Goal: Task Accomplishment & Management: Use online tool/utility

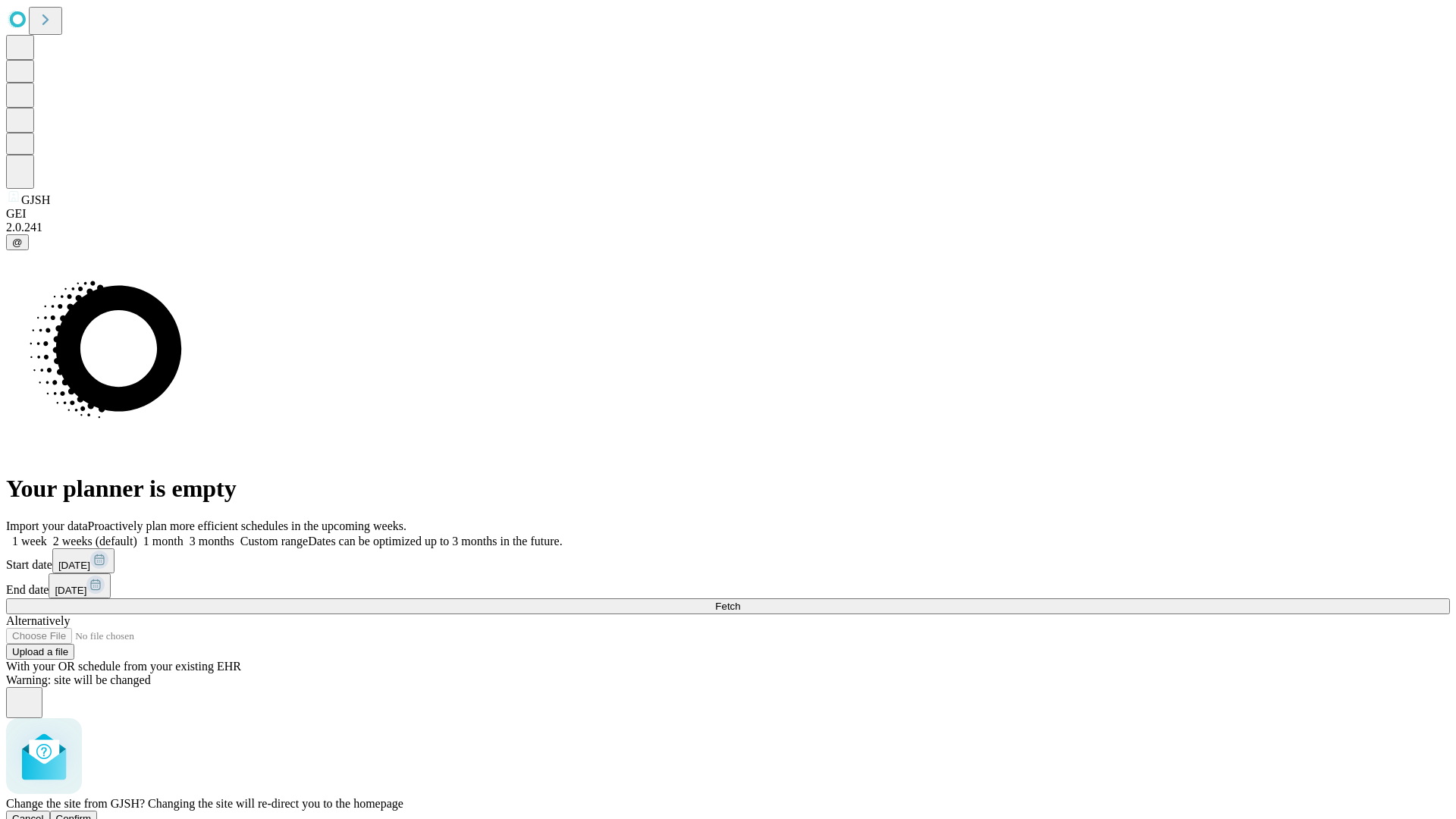
click at [92, 813] on span "Confirm" at bounding box center [73, 818] width 35 height 11
click at [137, 534] on label "2 weeks (default)" at bounding box center [92, 541] width 90 height 13
click at [740, 600] on span "Fetch" at bounding box center [727, 606] width 25 height 11
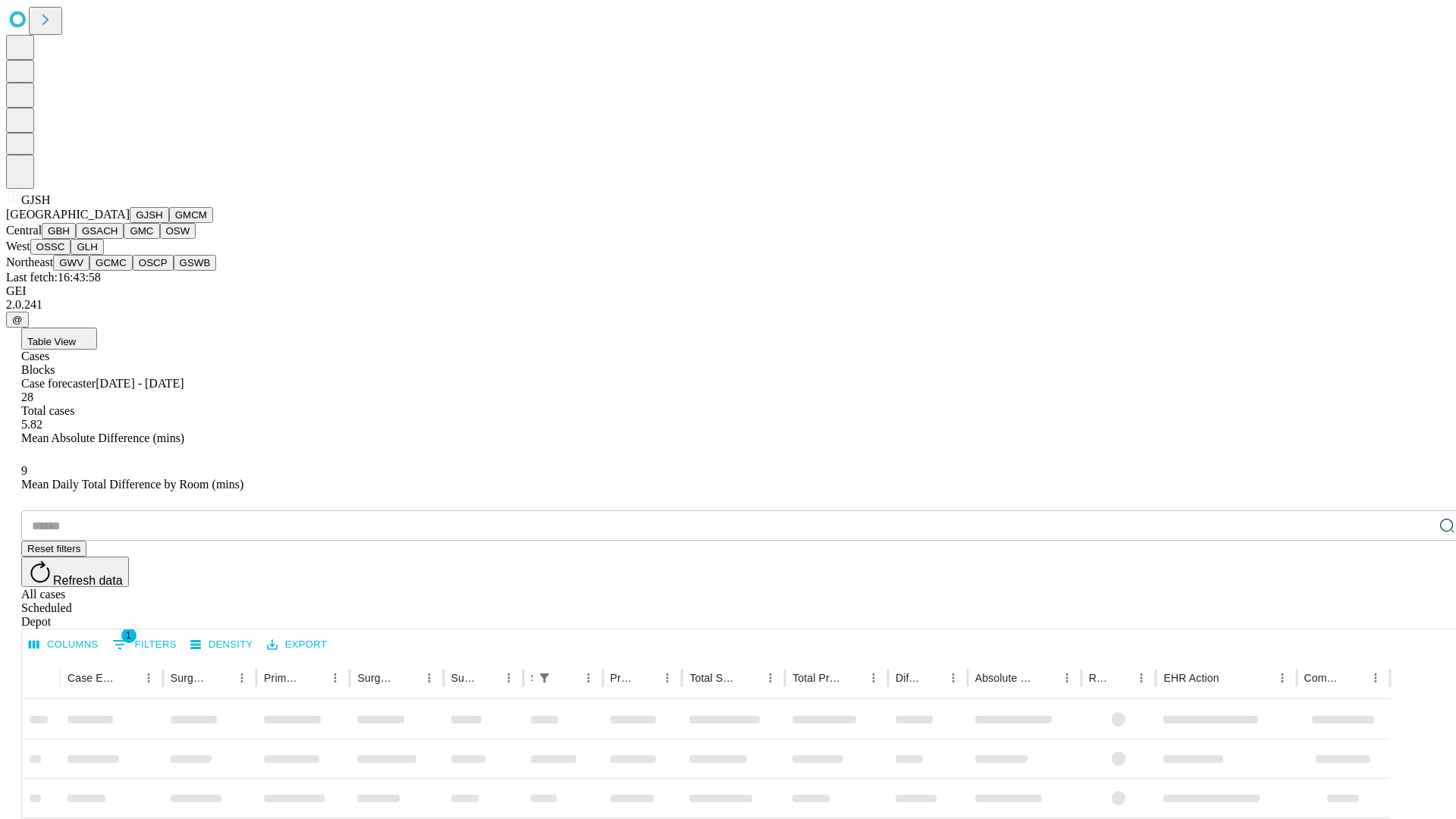
click at [169, 223] on button "GMCM" at bounding box center [190, 214] width 44 height 16
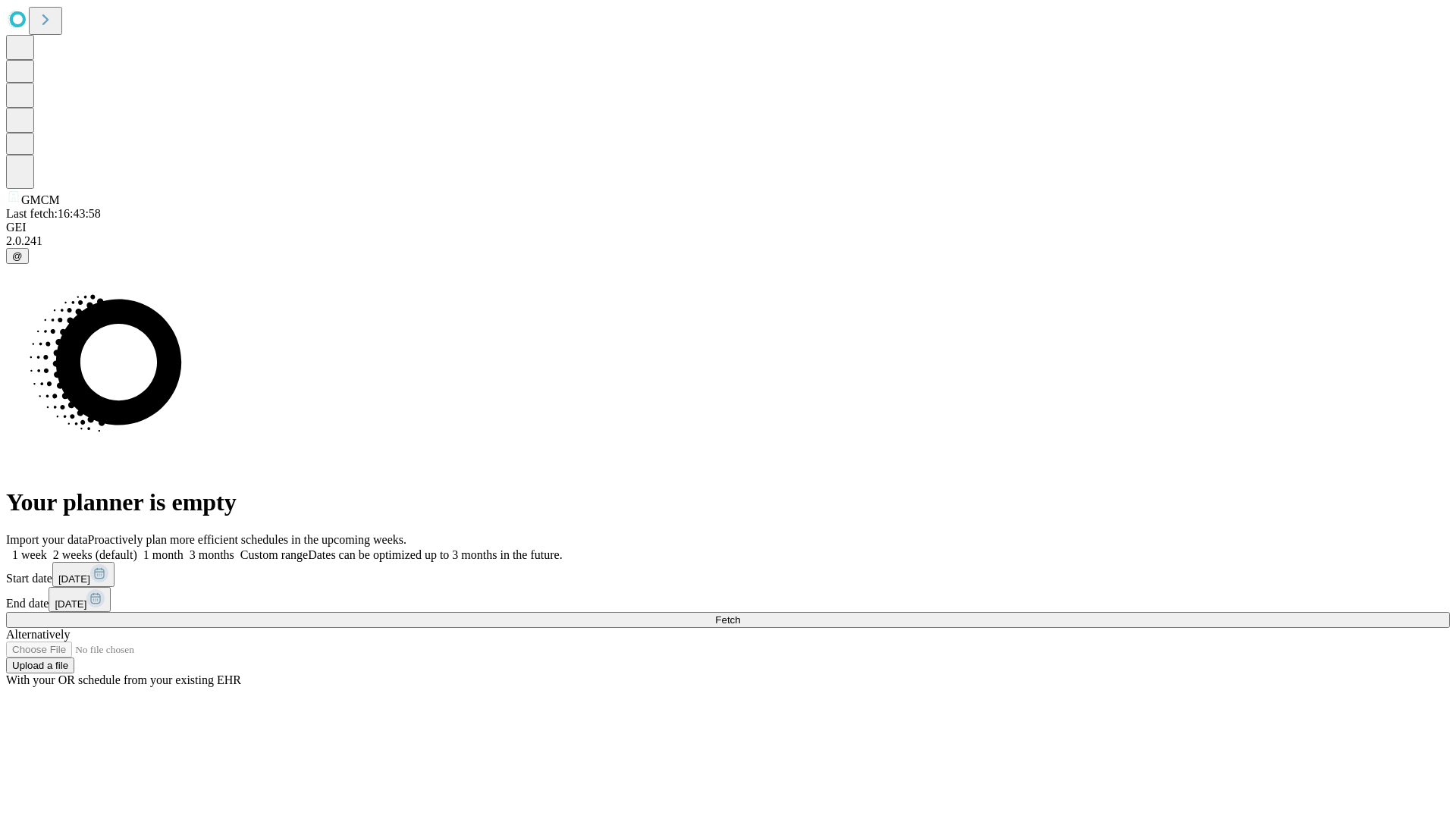
click at [137, 548] on label "2 weeks (default)" at bounding box center [92, 555] width 90 height 13
click at [740, 614] on span "Fetch" at bounding box center [727, 620] width 25 height 11
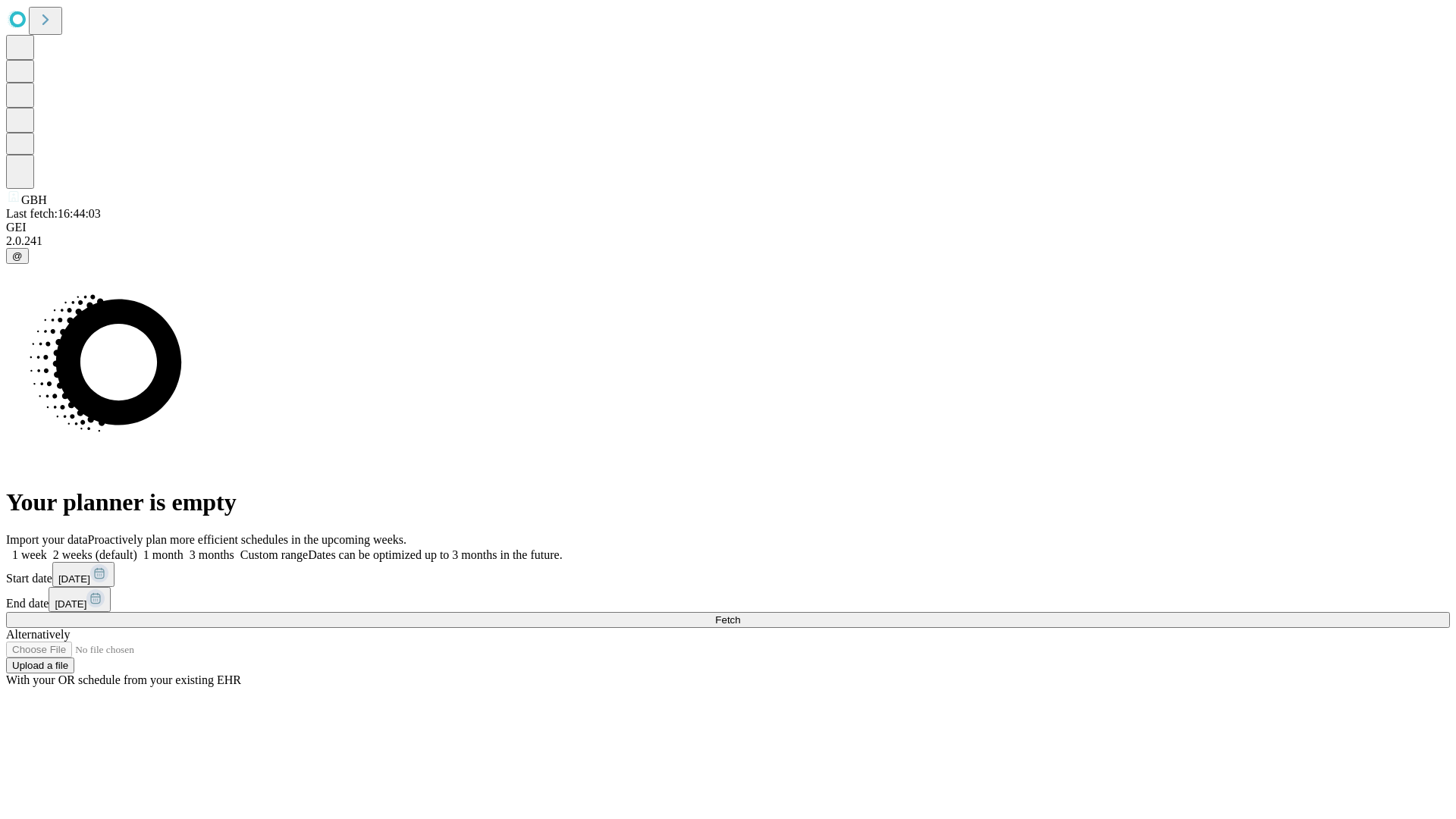
click at [137, 548] on label "2 weeks (default)" at bounding box center [92, 555] width 90 height 13
click at [740, 614] on span "Fetch" at bounding box center [727, 620] width 25 height 11
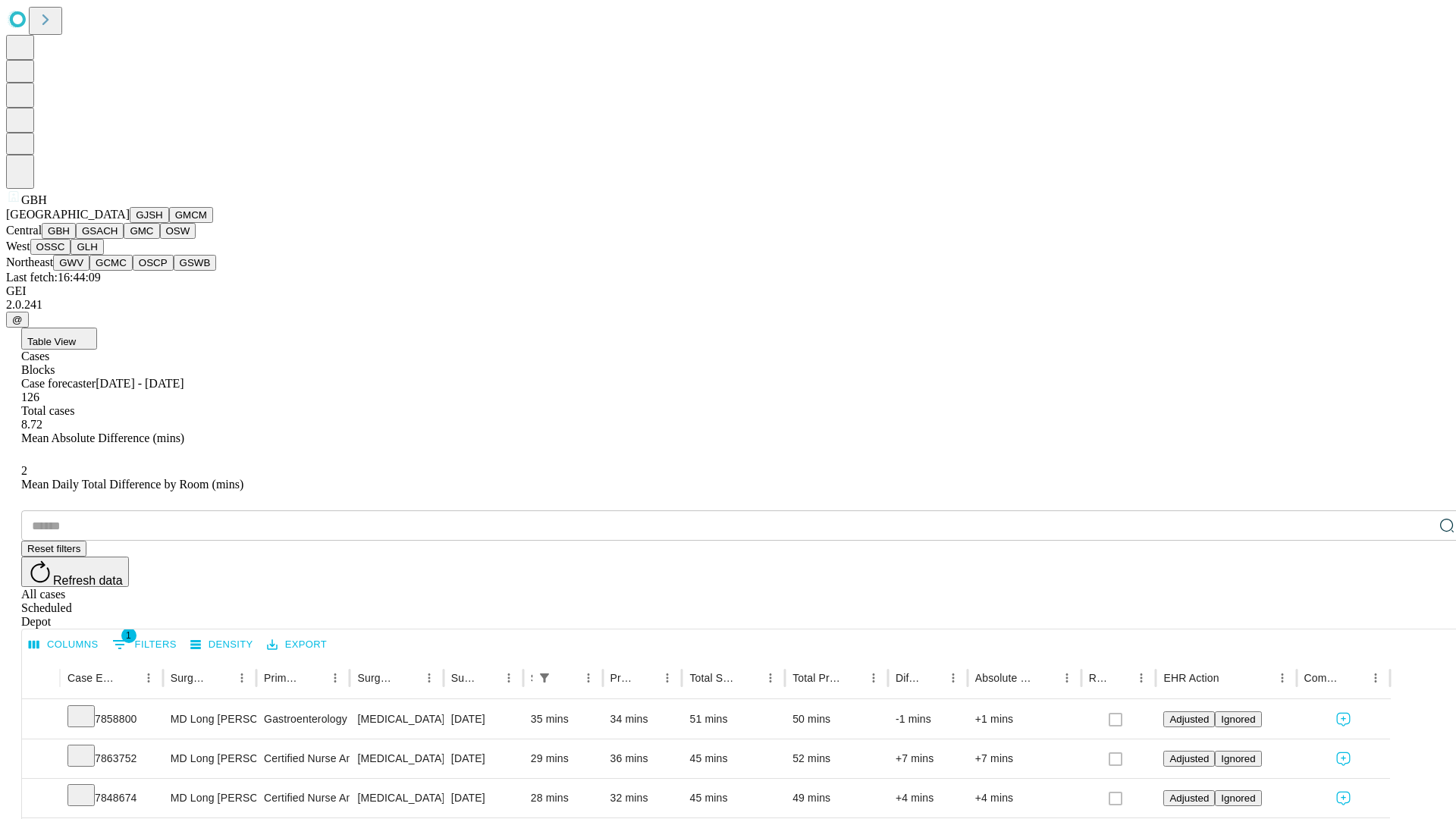
click at [118, 239] on button "GSACH" at bounding box center [100, 230] width 48 height 16
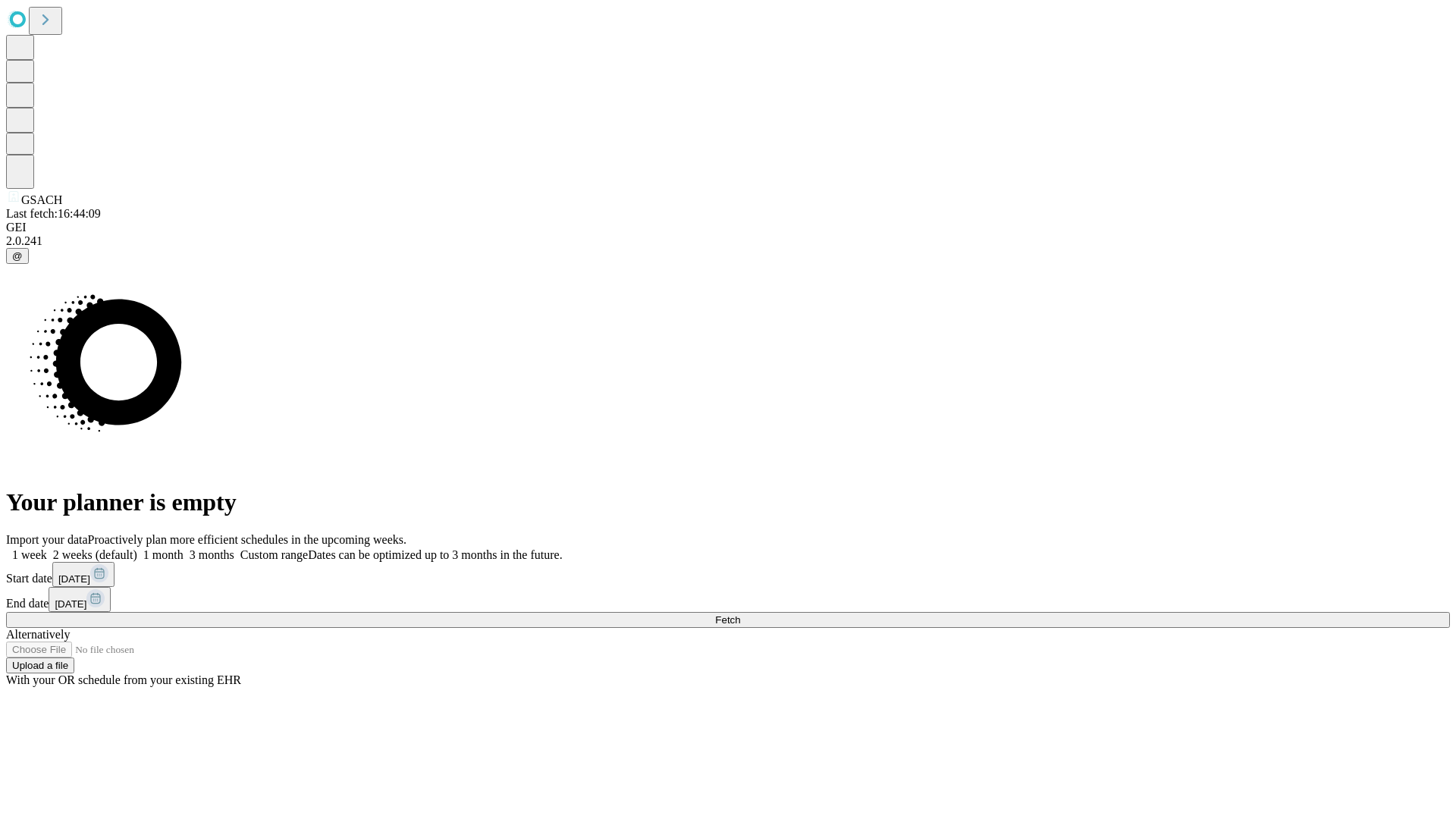
click at [137, 548] on label "2 weeks (default)" at bounding box center [92, 555] width 90 height 13
click at [740, 614] on span "Fetch" at bounding box center [727, 620] width 25 height 11
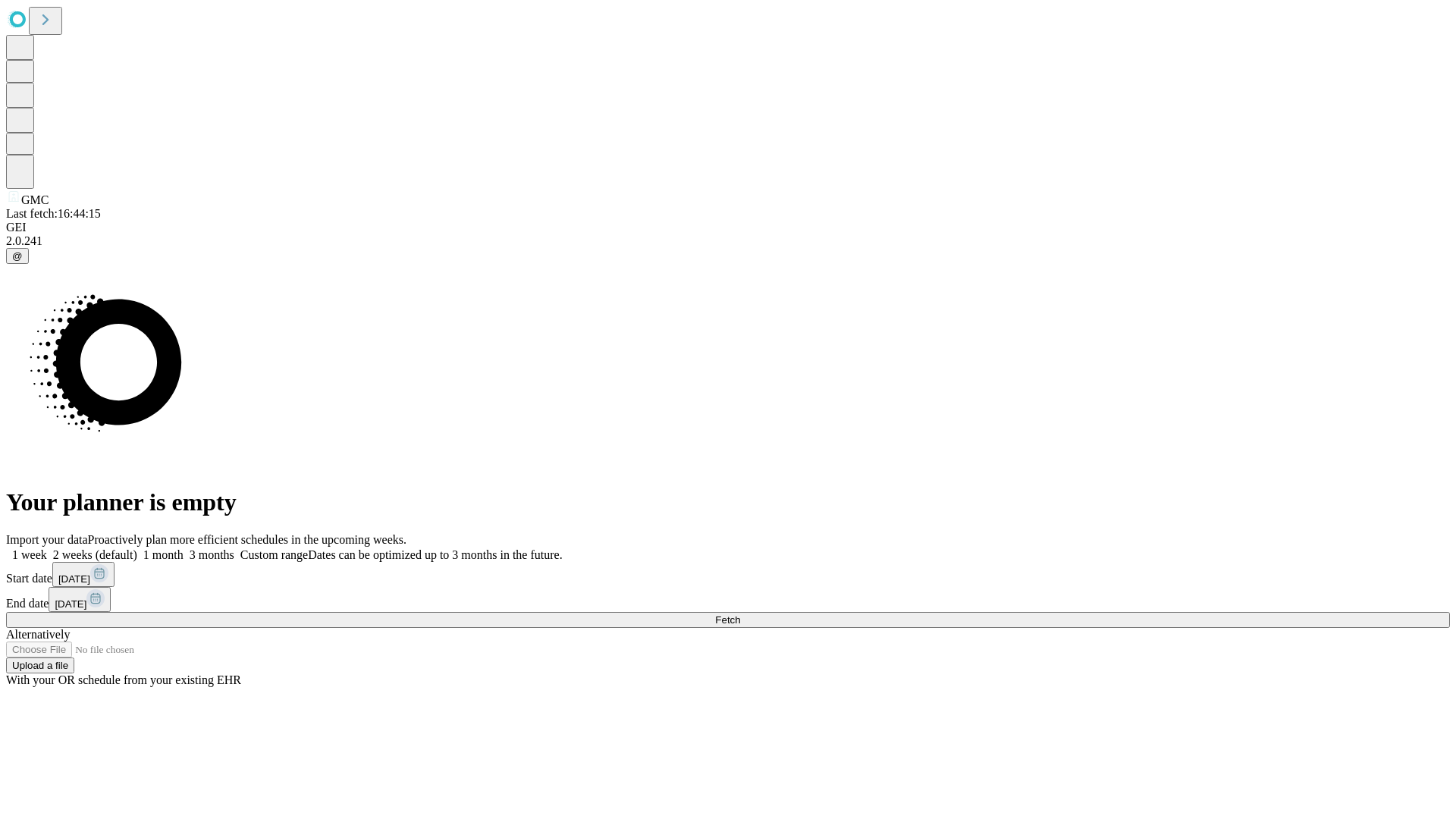
click at [137, 548] on label "2 weeks (default)" at bounding box center [92, 555] width 90 height 13
click at [740, 614] on span "Fetch" at bounding box center [727, 620] width 25 height 11
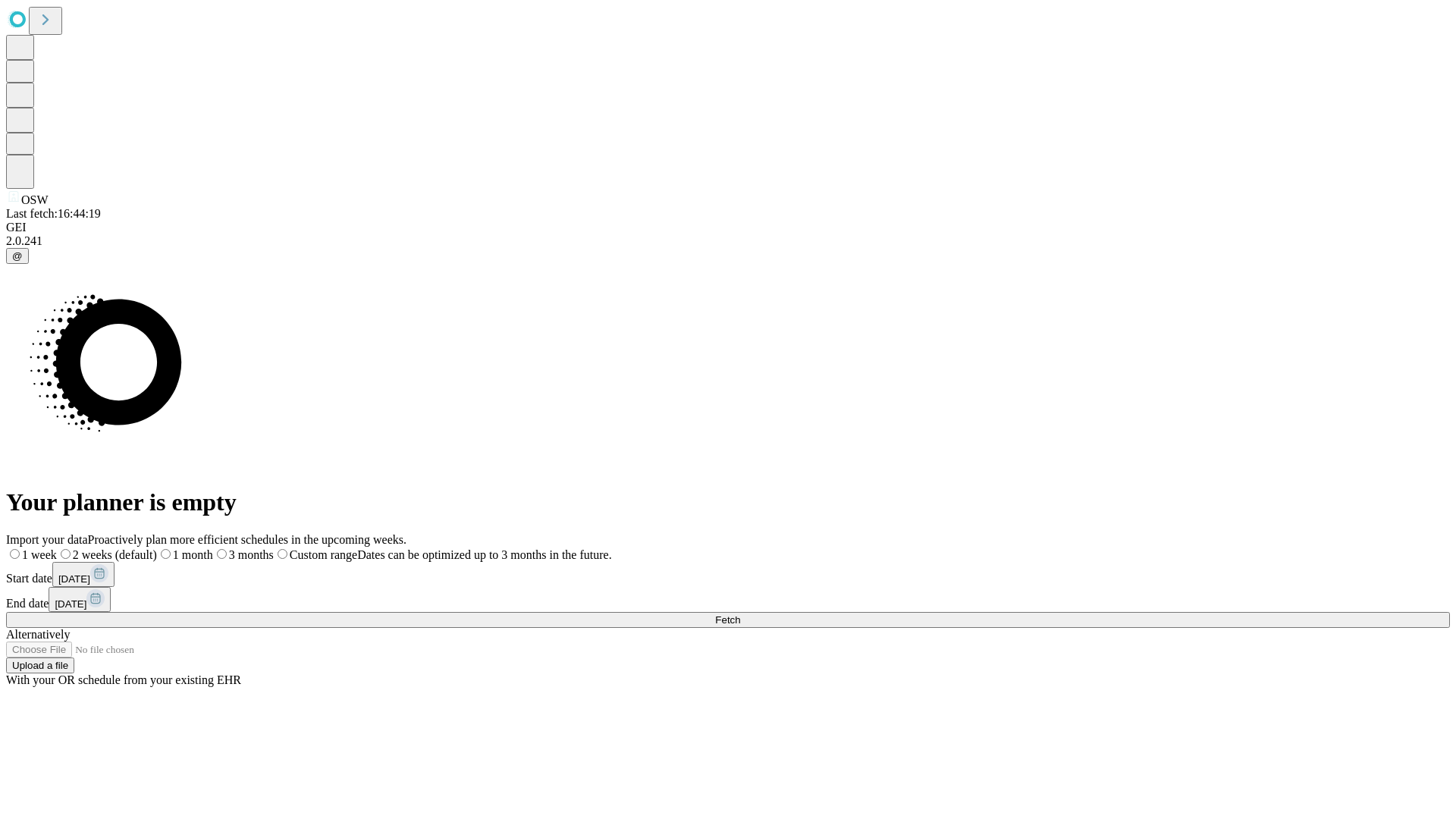
click at [740, 614] on span "Fetch" at bounding box center [727, 620] width 25 height 11
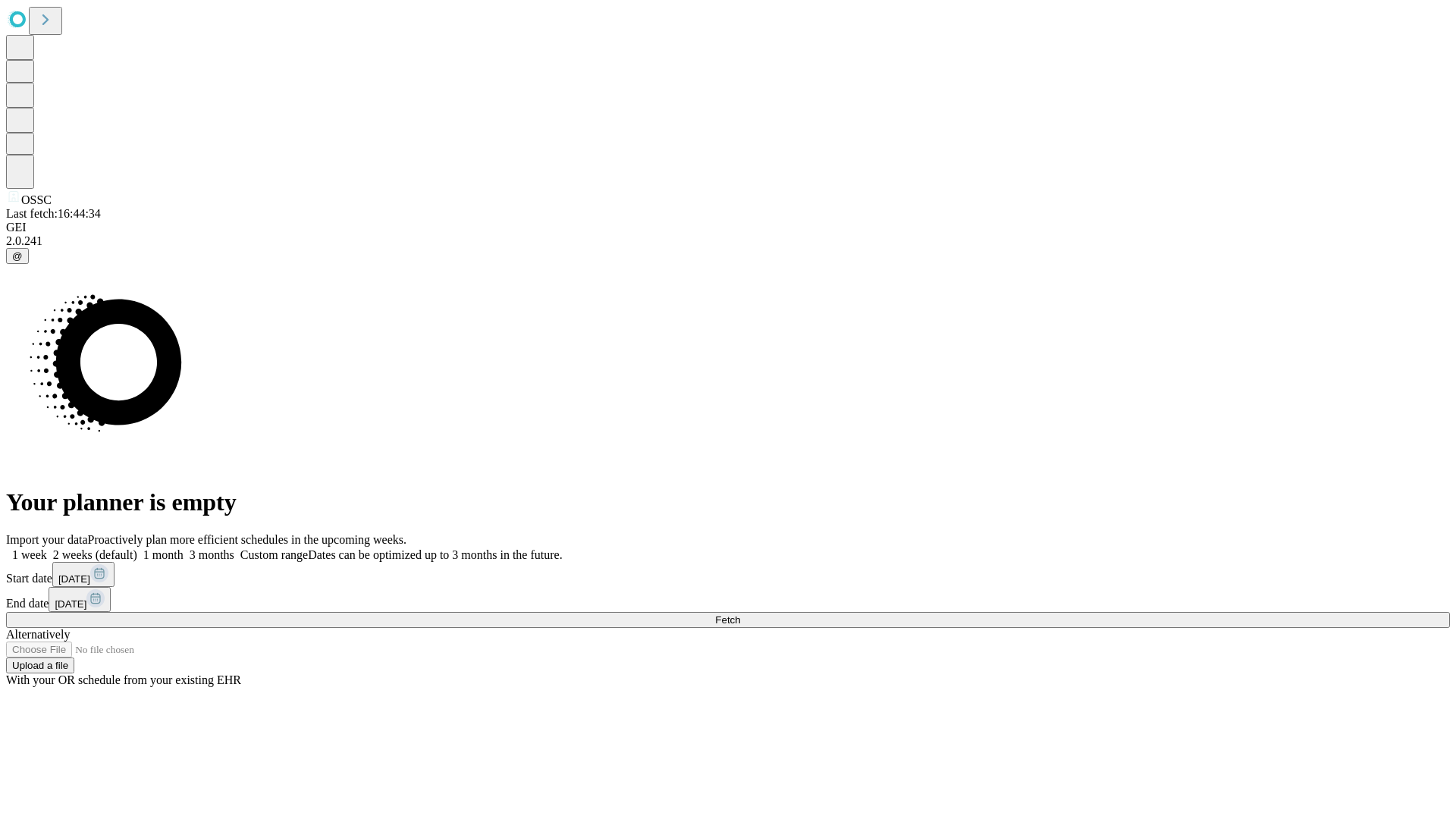
click at [137, 548] on label "2 weeks (default)" at bounding box center [92, 555] width 90 height 13
click at [740, 614] on span "Fetch" at bounding box center [727, 620] width 25 height 11
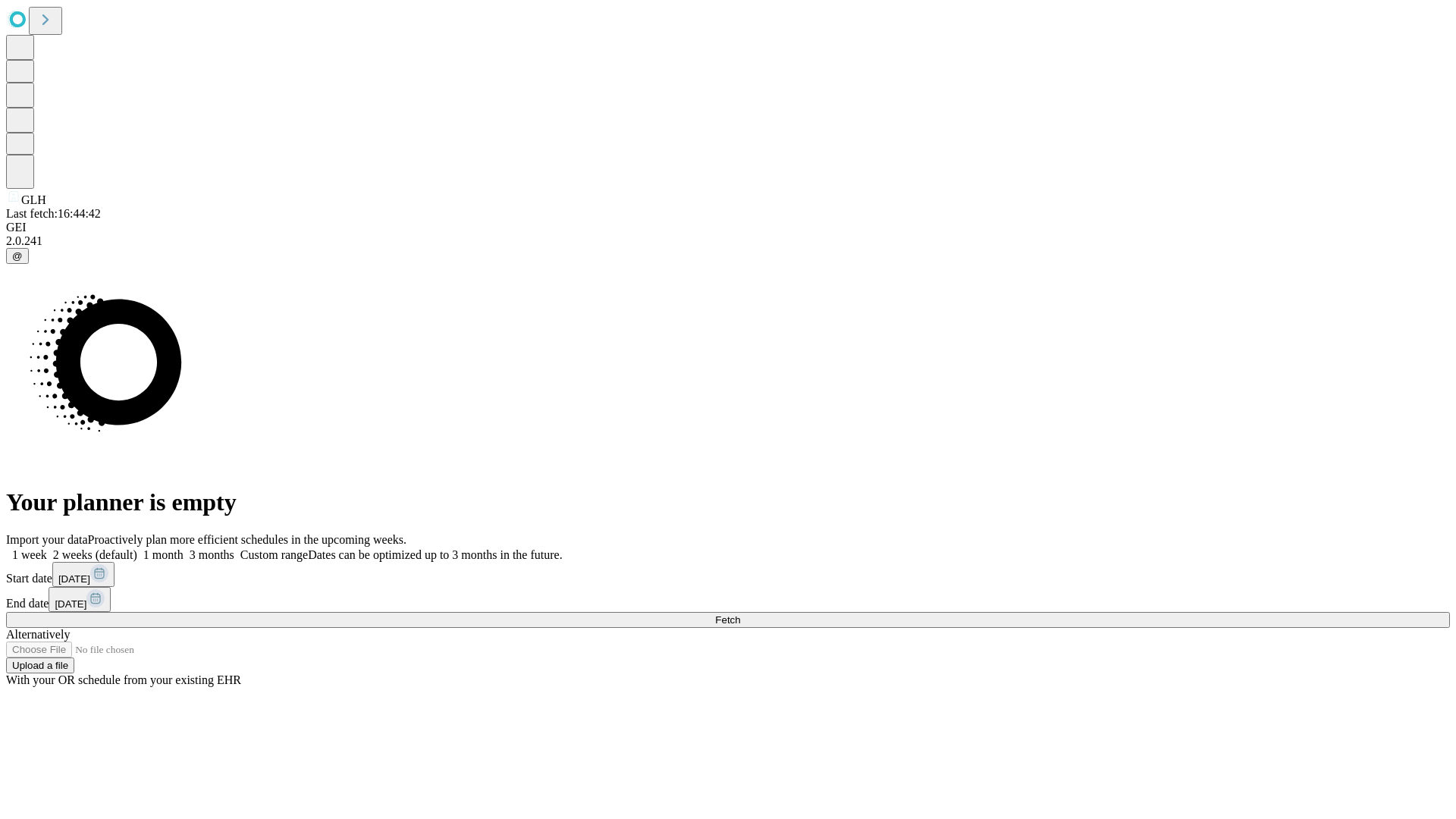
click at [137, 548] on label "2 weeks (default)" at bounding box center [92, 555] width 90 height 13
click at [740, 614] on span "Fetch" at bounding box center [727, 620] width 25 height 11
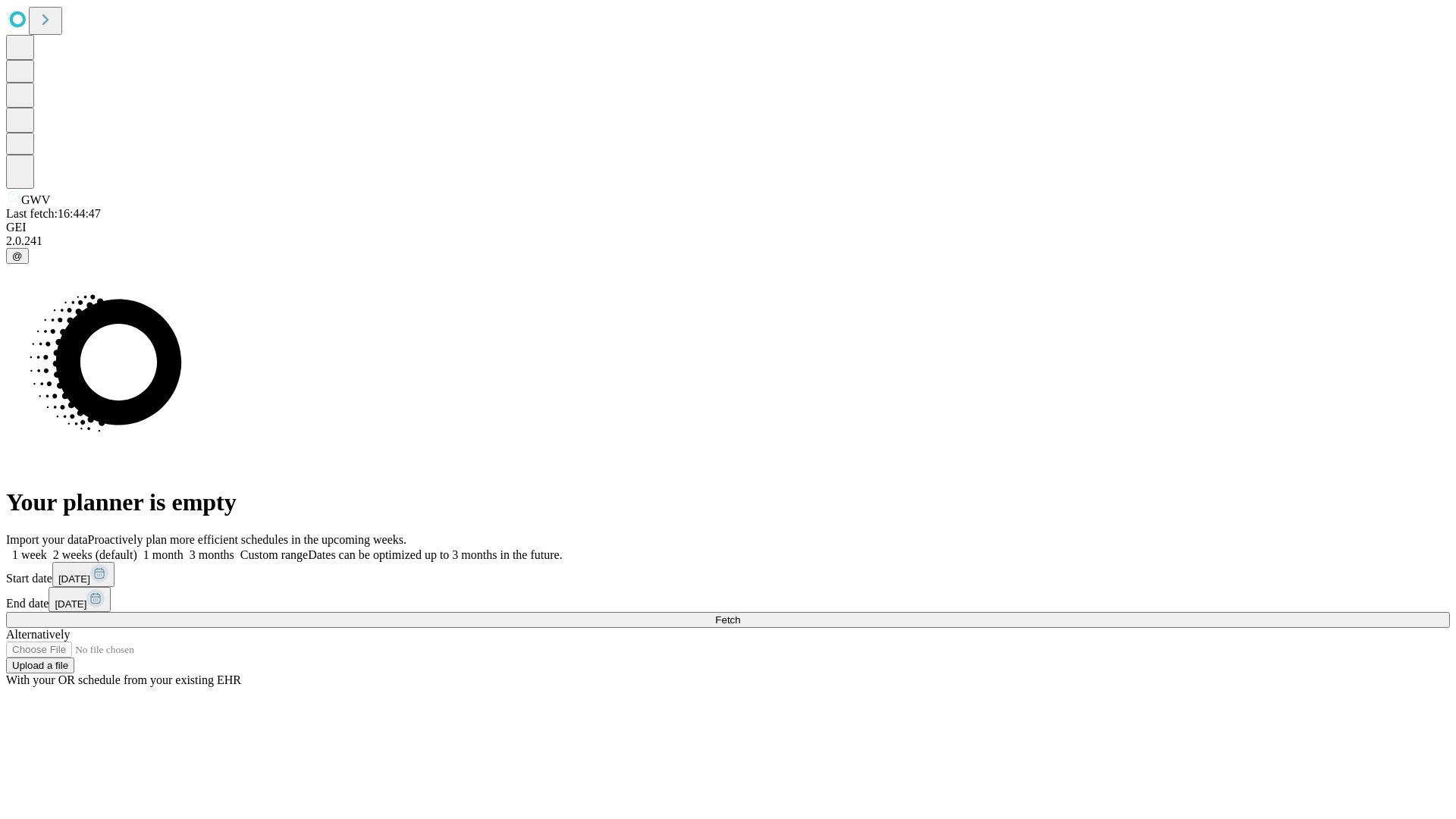
click at [137, 548] on label "2 weeks (default)" at bounding box center [92, 555] width 90 height 13
click at [740, 614] on span "Fetch" at bounding box center [727, 620] width 25 height 11
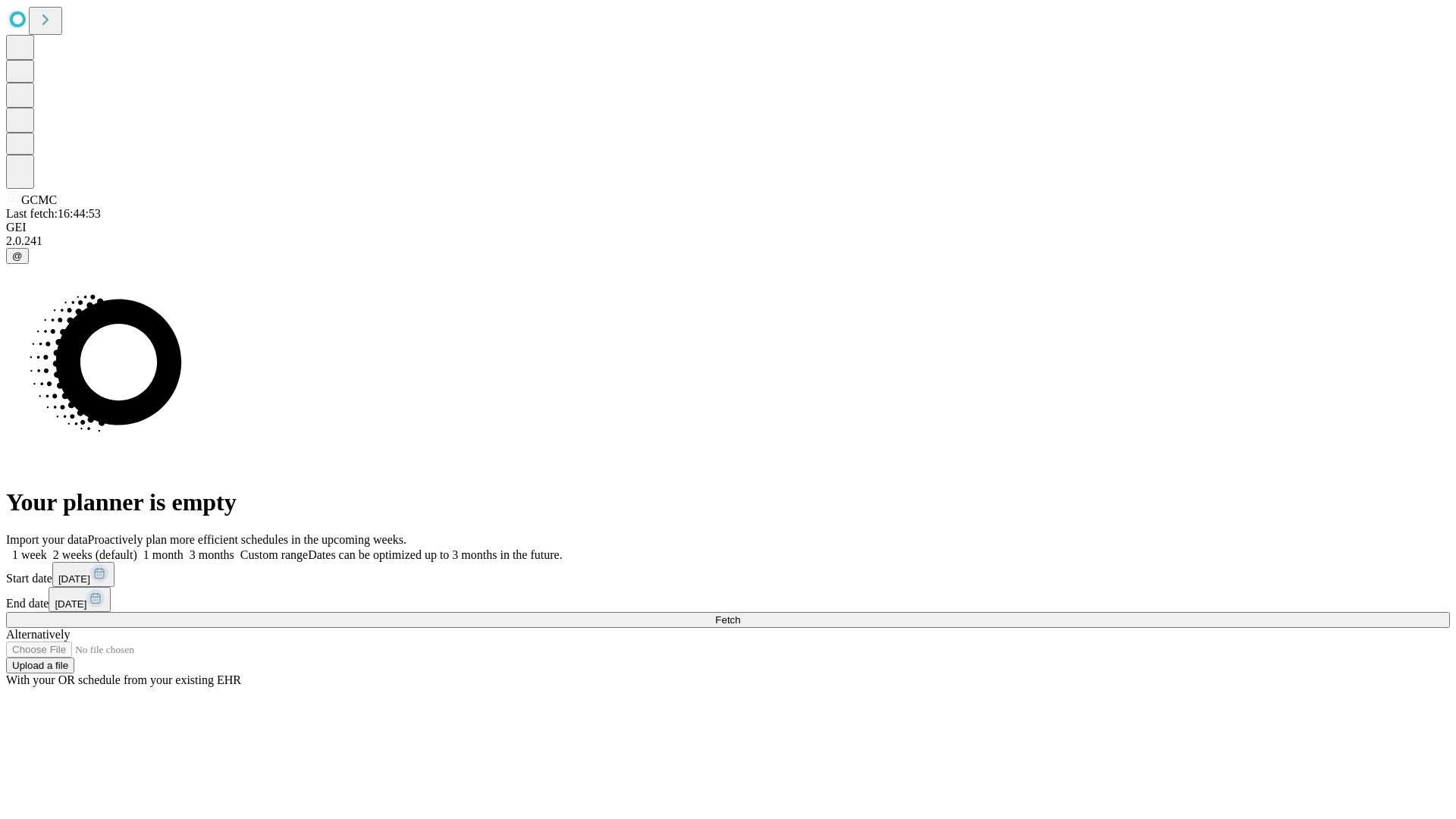
click at [137, 548] on label "2 weeks (default)" at bounding box center [92, 555] width 90 height 13
click at [740, 614] on span "Fetch" at bounding box center [727, 620] width 25 height 11
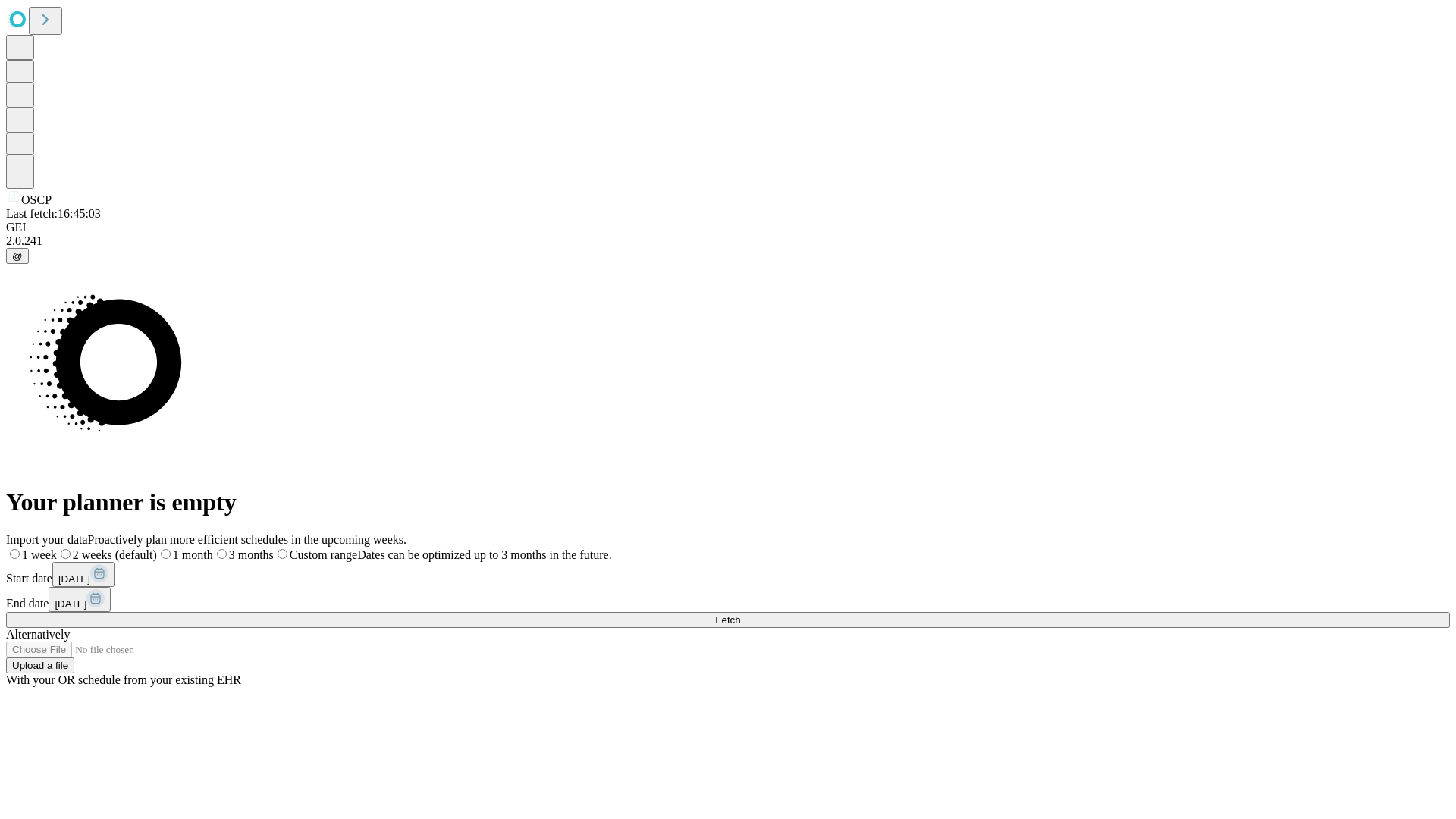
click at [157, 548] on label "2 weeks (default)" at bounding box center [107, 555] width 100 height 13
click at [740, 614] on span "Fetch" at bounding box center [727, 620] width 25 height 11
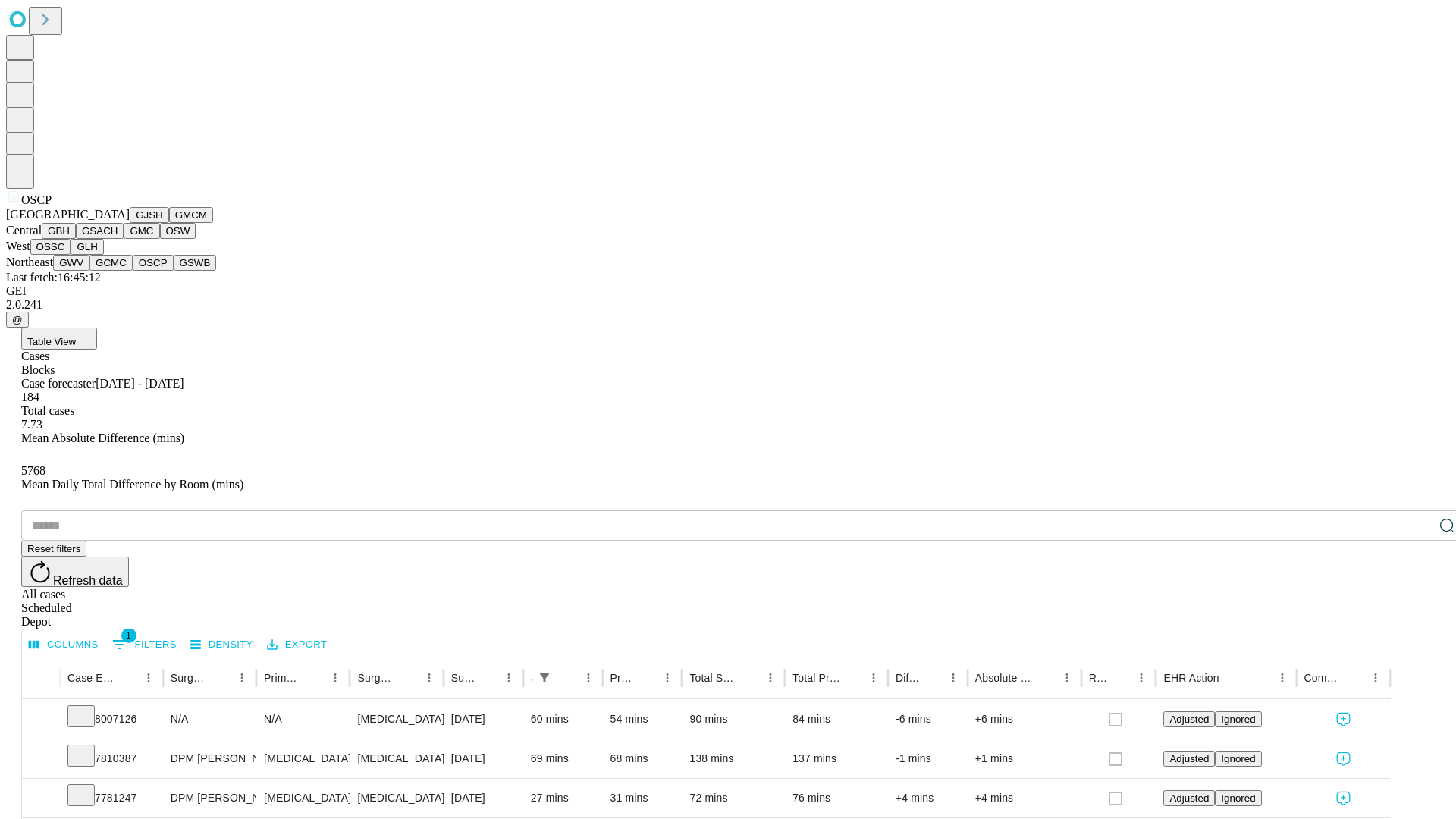
click at [173, 271] on button "GSWB" at bounding box center [195, 262] width 44 height 16
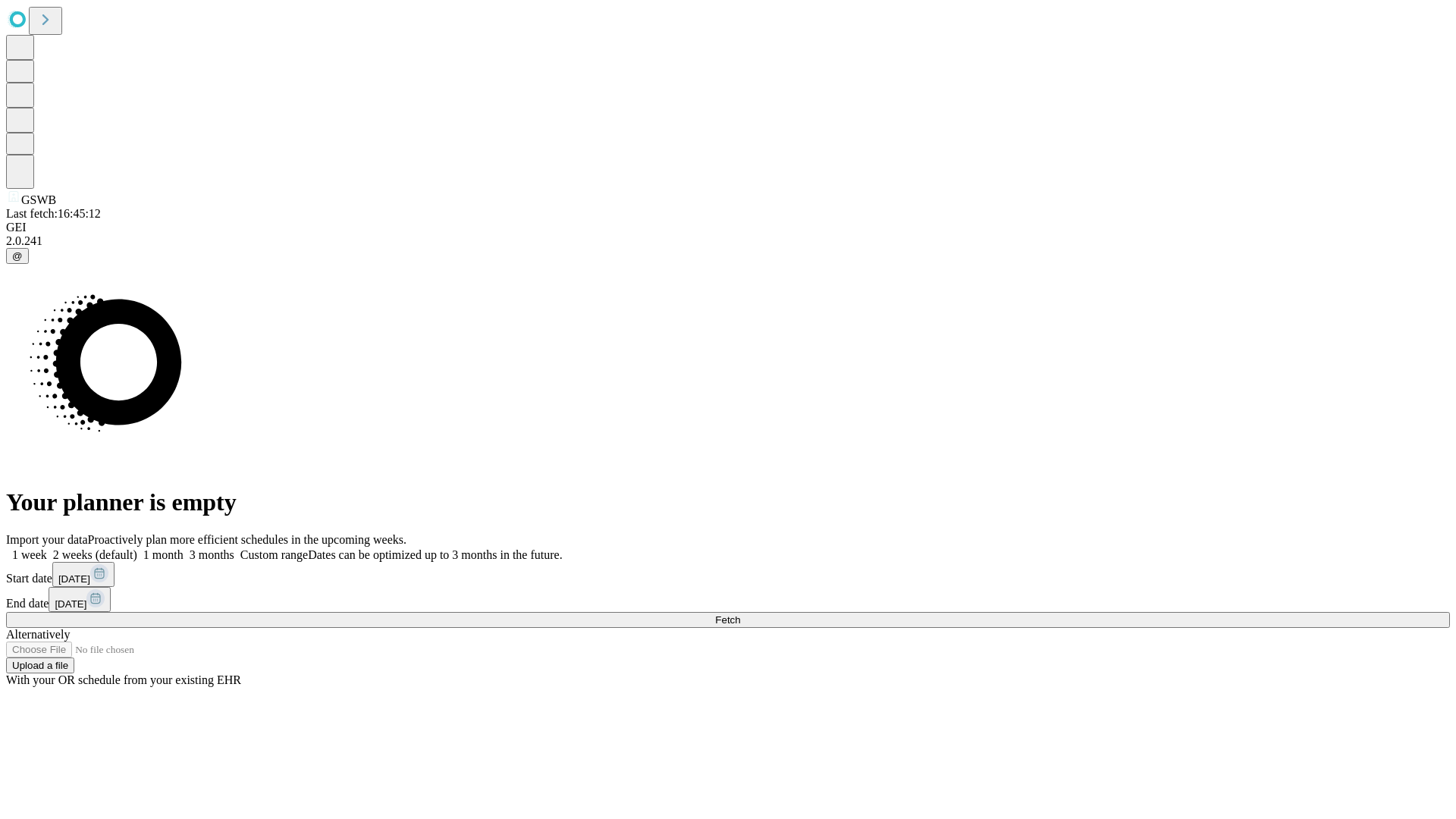
click at [137, 548] on label "2 weeks (default)" at bounding box center [92, 555] width 90 height 13
click at [740, 614] on span "Fetch" at bounding box center [727, 620] width 25 height 11
